Goal: Task Accomplishment & Management: Manage account settings

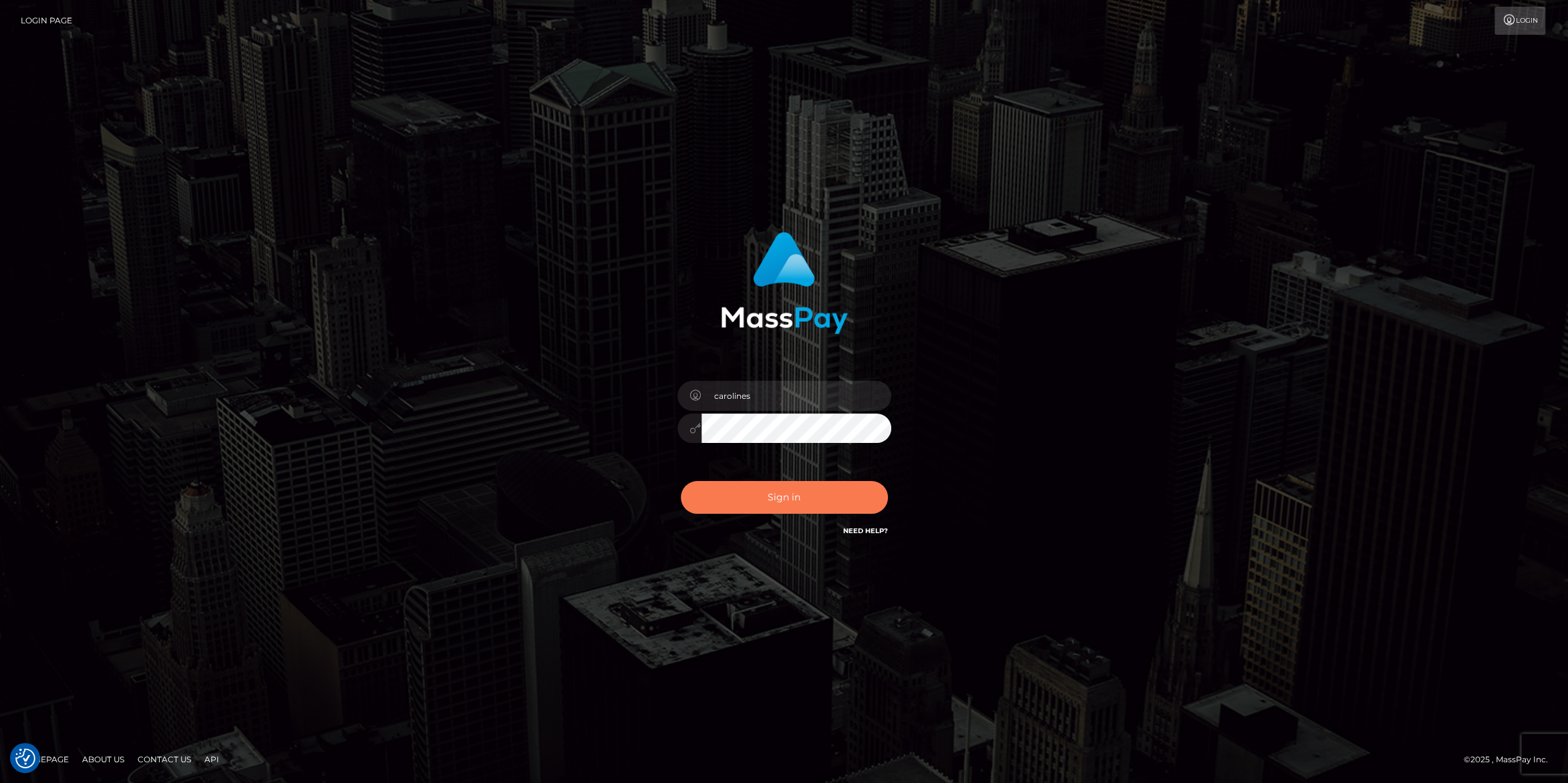
click at [753, 499] on button "Sign in" at bounding box center [784, 497] width 208 height 33
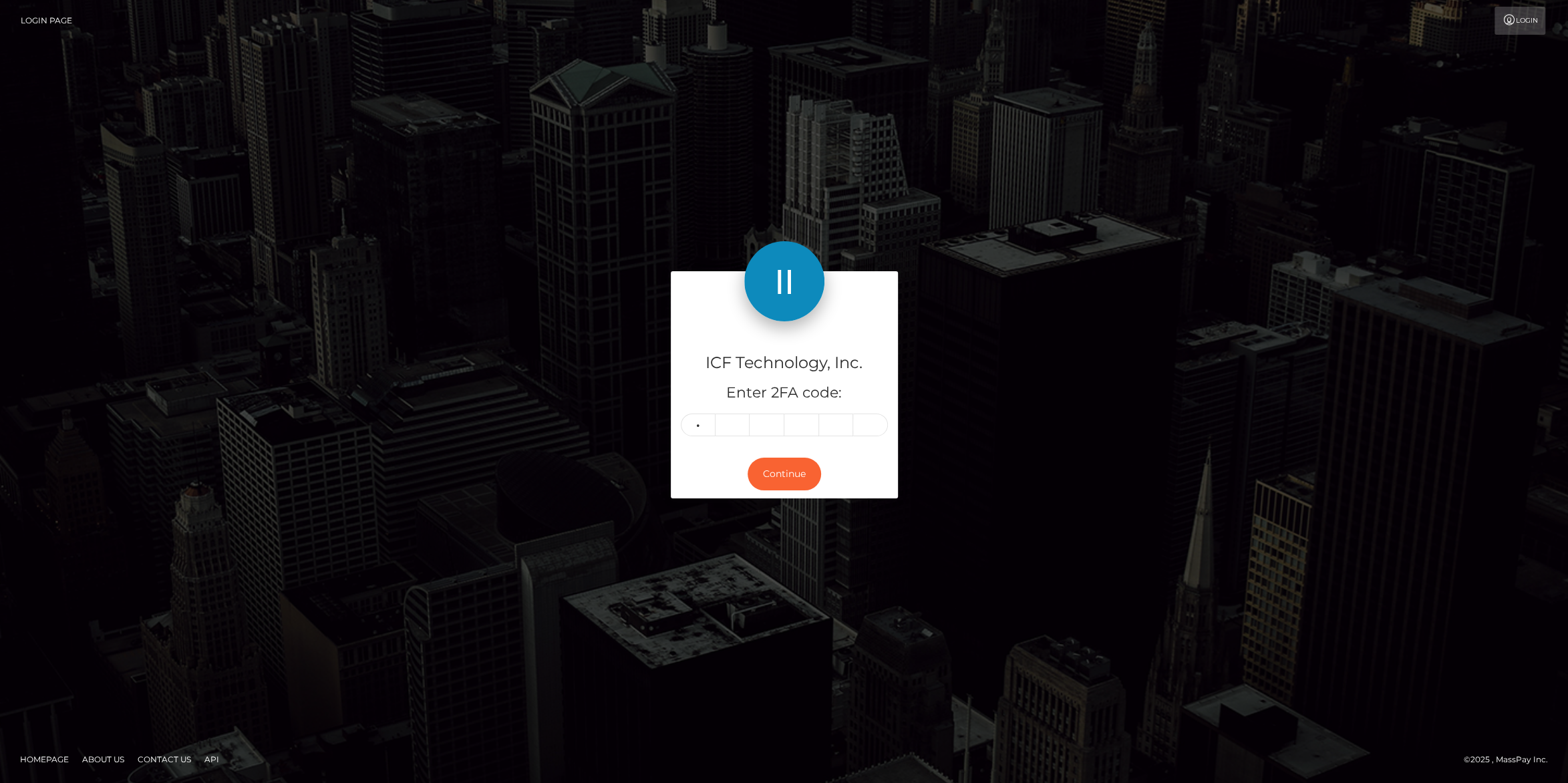
type input "5"
type input "0"
type input "5"
type input "1"
type input "0"
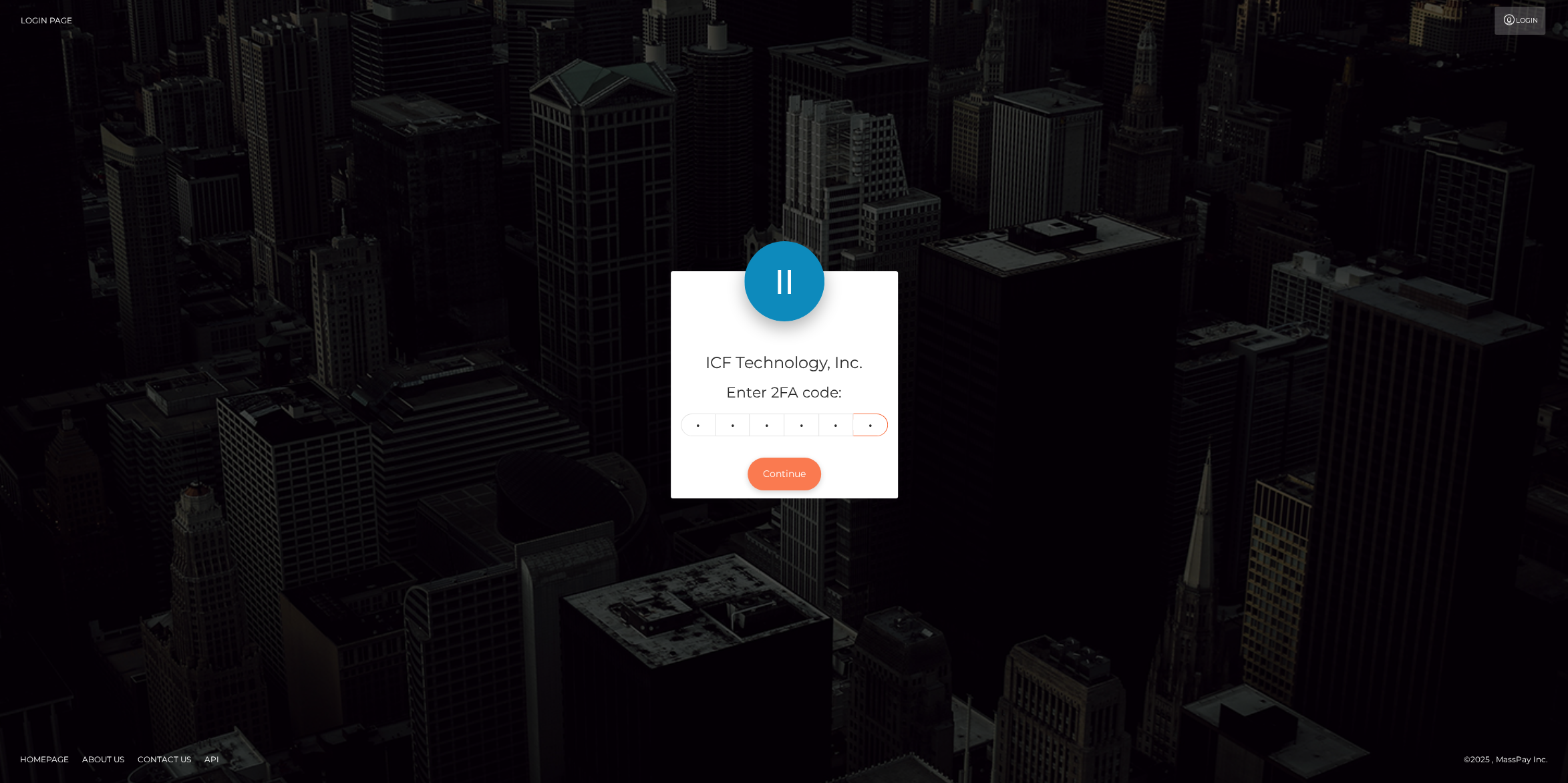
type input "9"
click at [769, 481] on button "Continue" at bounding box center [784, 474] width 74 height 33
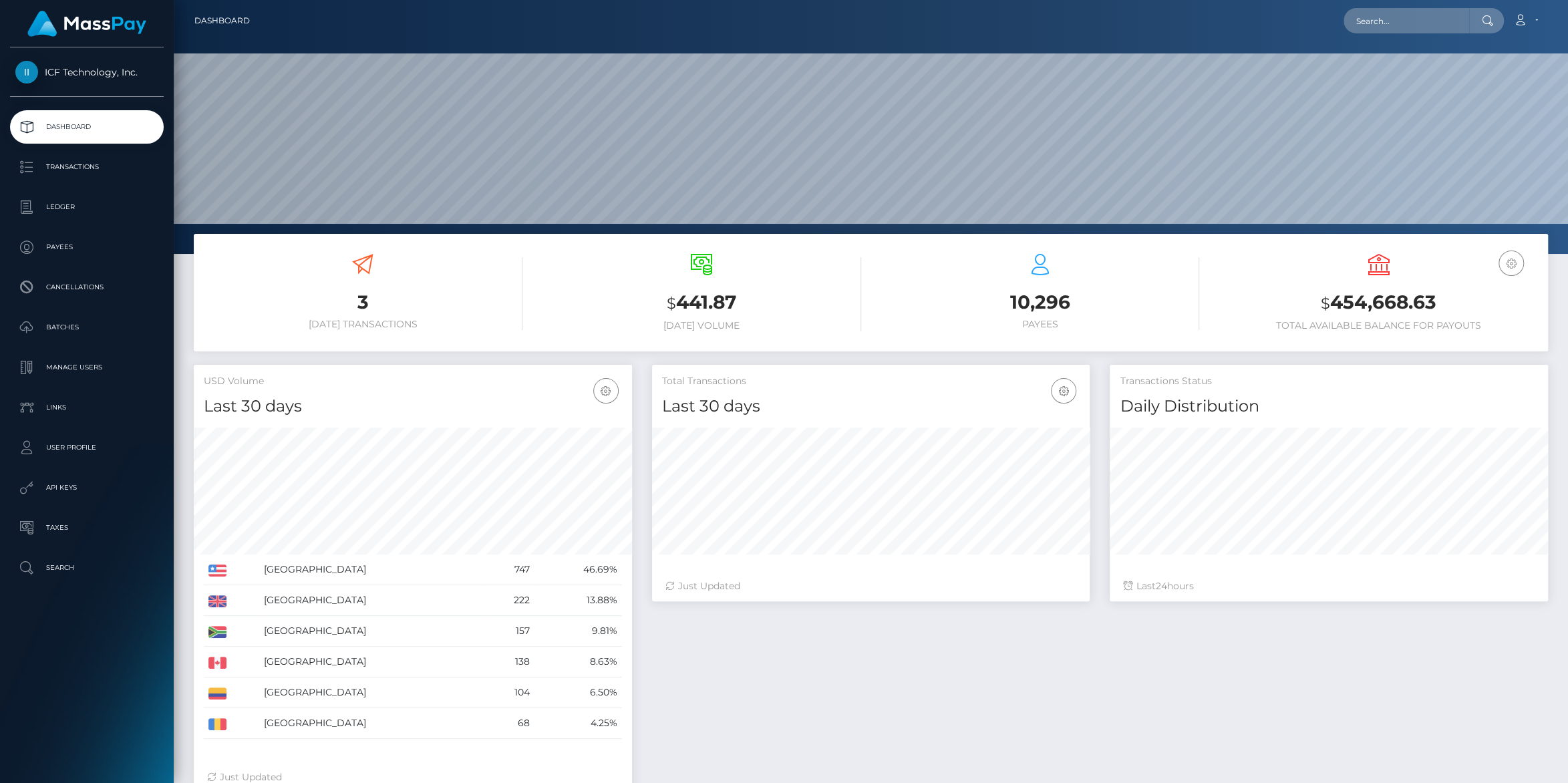
scroll to position [236, 437]
click at [50, 322] on p "Batches" at bounding box center [86, 327] width 143 height 20
